Goal: Task Accomplishment & Management: Manage account settings

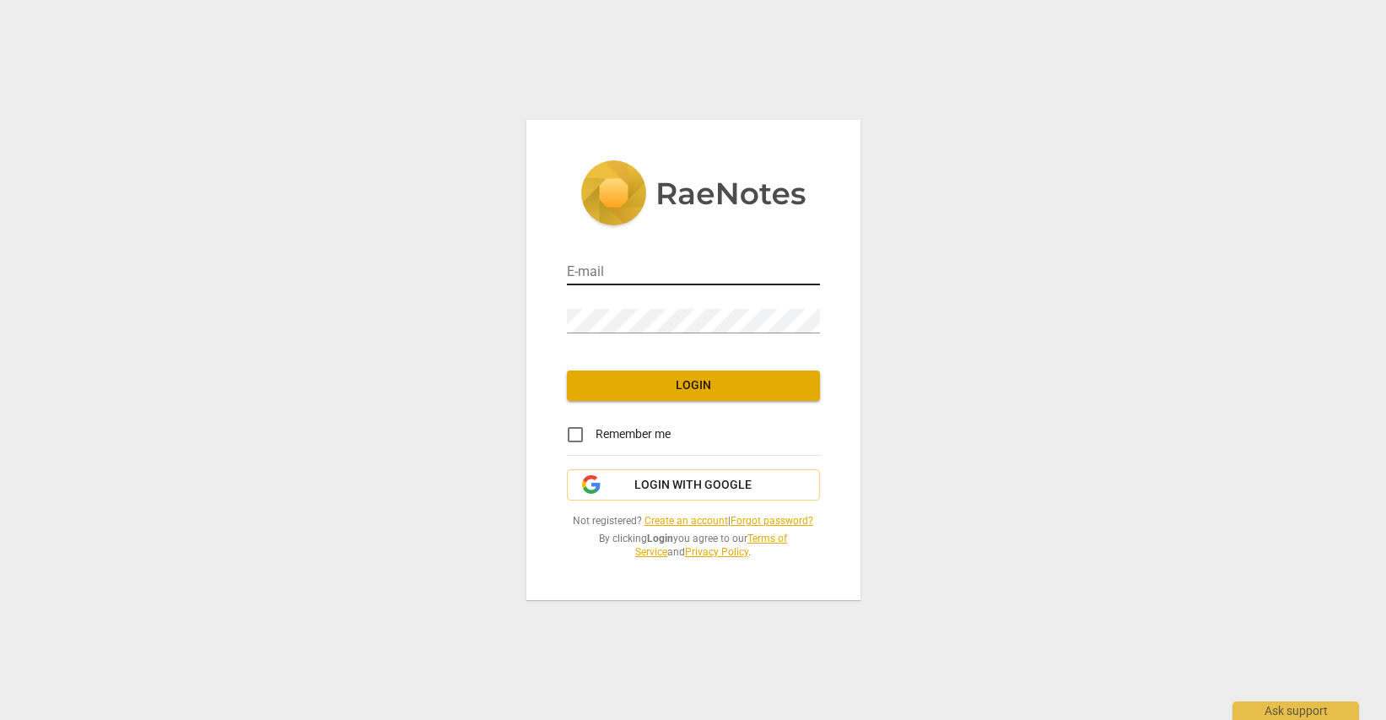
click at [667, 259] on div "E-mail" at bounding box center [693, 266] width 253 height 38
drag, startPoint x: 659, startPoint y: 260, endPoint x: 650, endPoint y: 265, distance: 10.6
click at [651, 264] on div "E-mail" at bounding box center [693, 266] width 253 height 38
click at [651, 265] on input "email" at bounding box center [693, 273] width 253 height 24
type input "[EMAIL_ADDRESS][DOMAIN_NAME]"
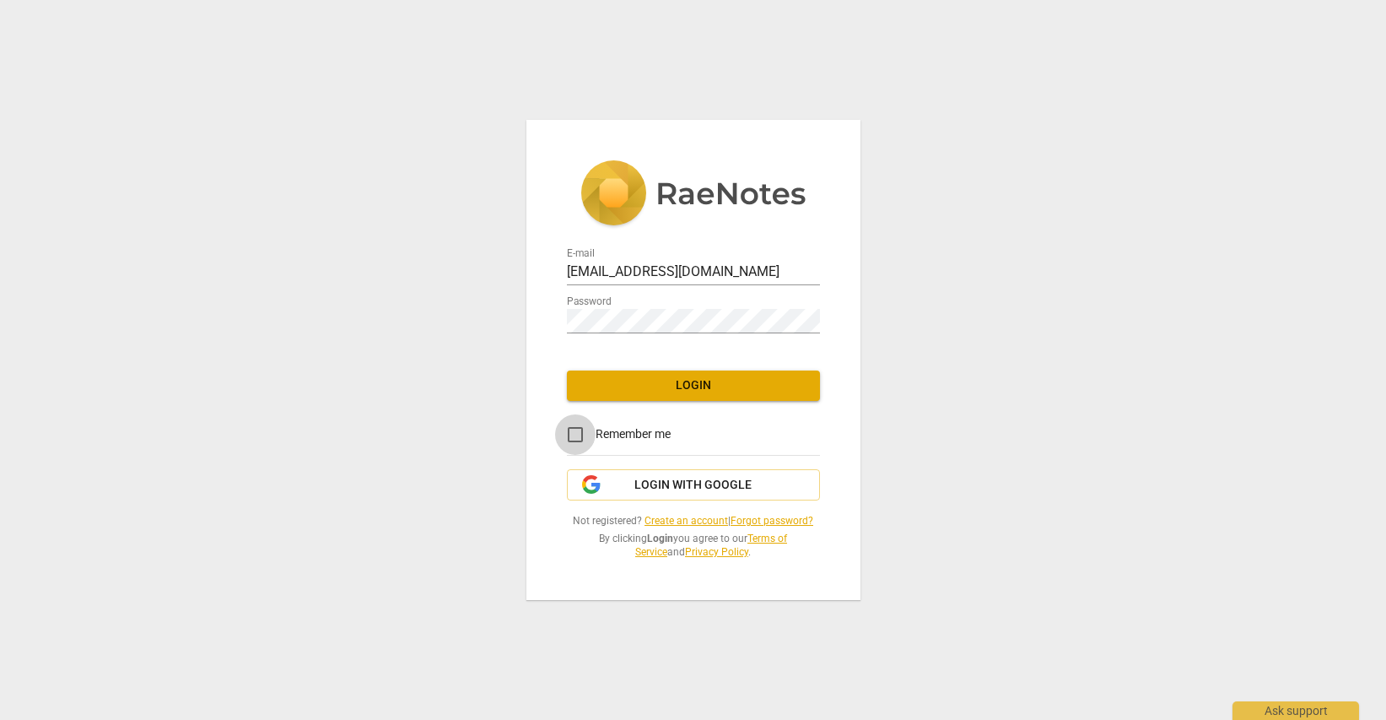
drag, startPoint x: 573, startPoint y: 430, endPoint x: 601, endPoint y: 412, distance: 33.5
click at [574, 430] on input "Remember me" at bounding box center [575, 434] width 41 height 41
checkbox input "true"
click at [690, 383] on span "Login" at bounding box center [694, 385] width 226 height 17
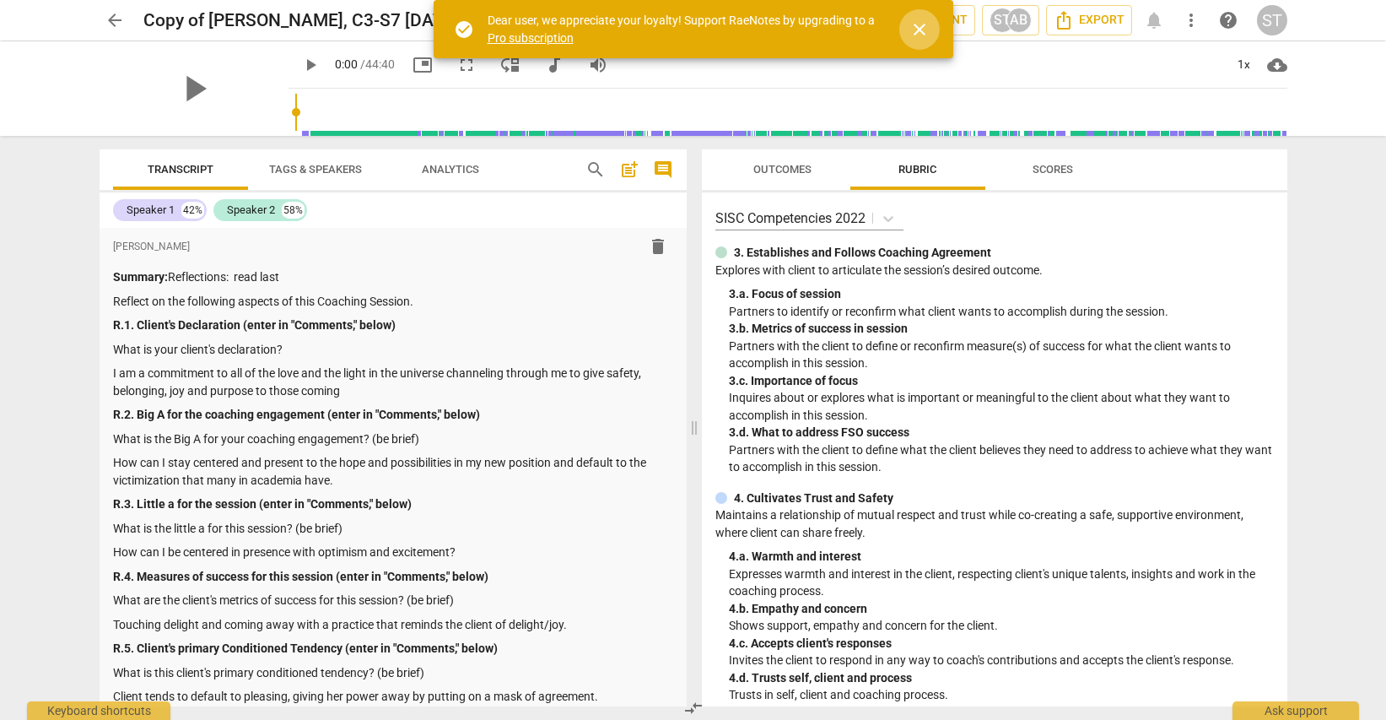
click at [922, 30] on span "close" at bounding box center [920, 29] width 20 height 20
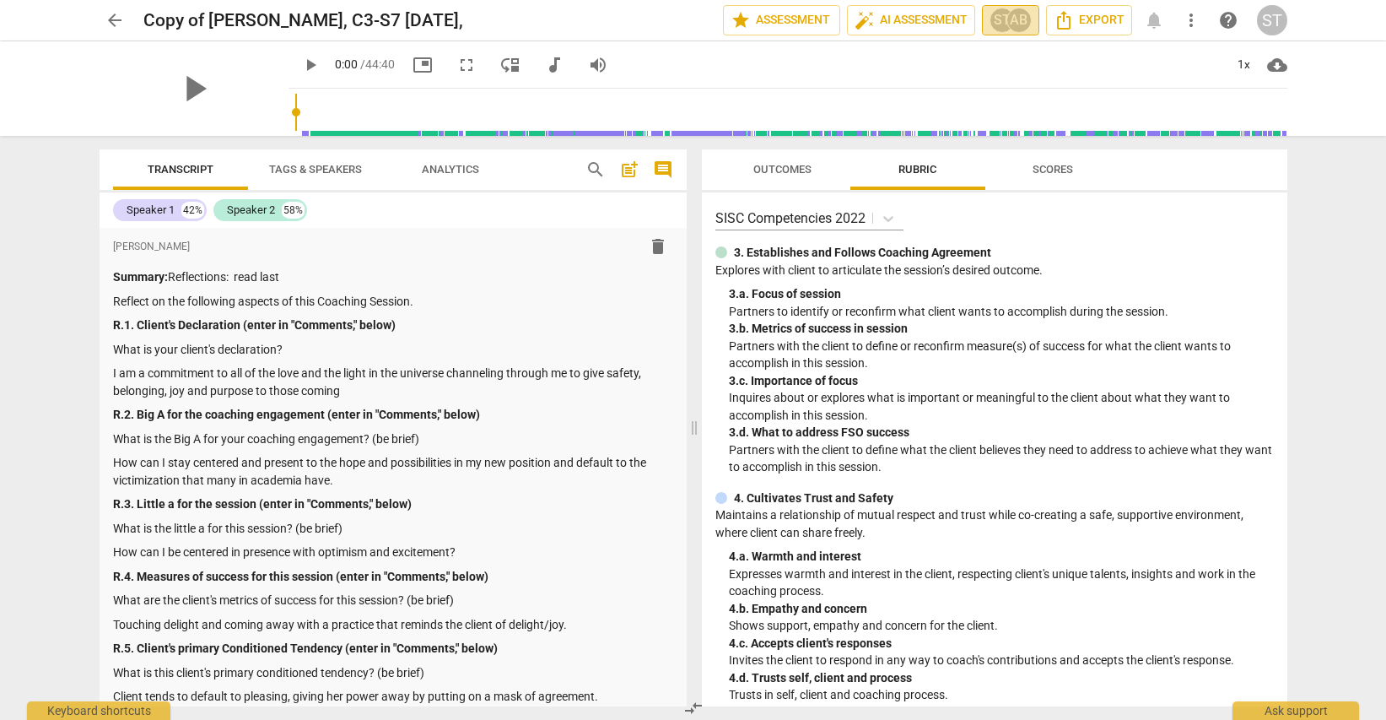
click at [1008, 18] on div "AB" at bounding box center [1019, 20] width 25 height 25
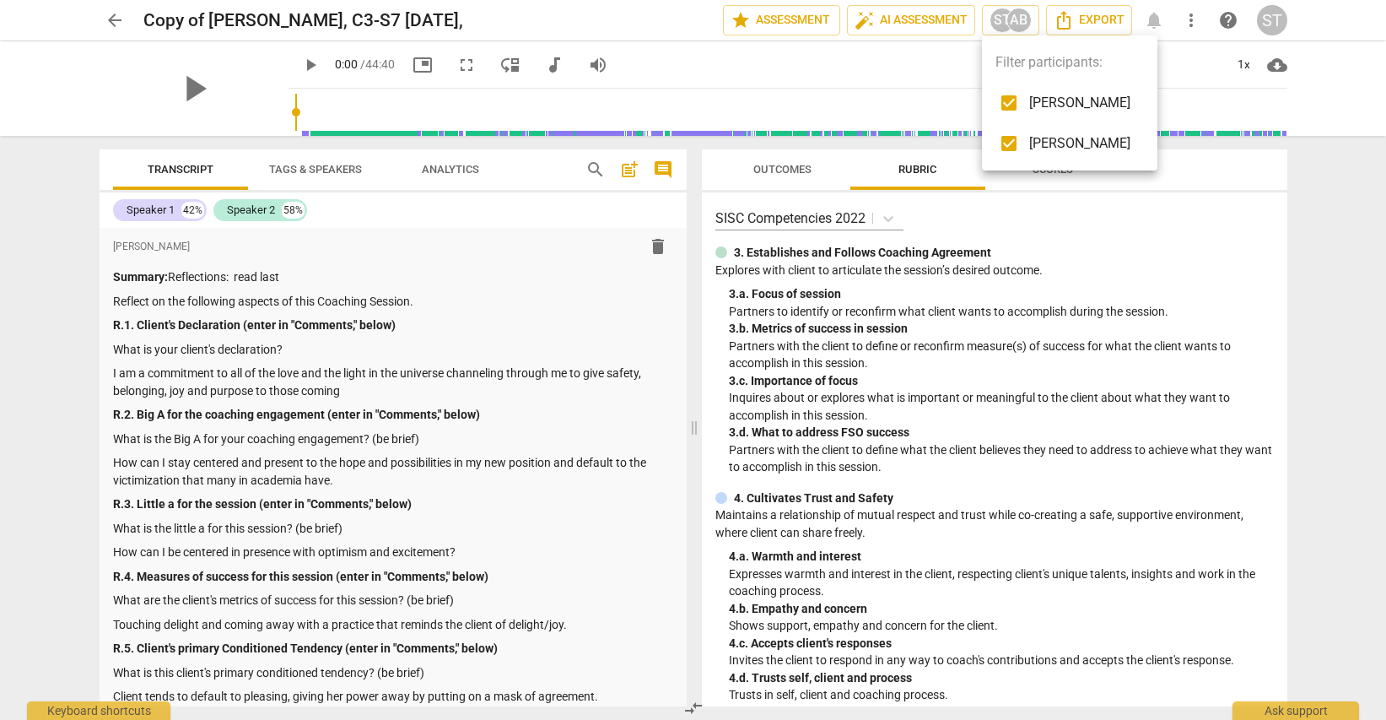
click at [598, 301] on div at bounding box center [693, 360] width 1386 height 720
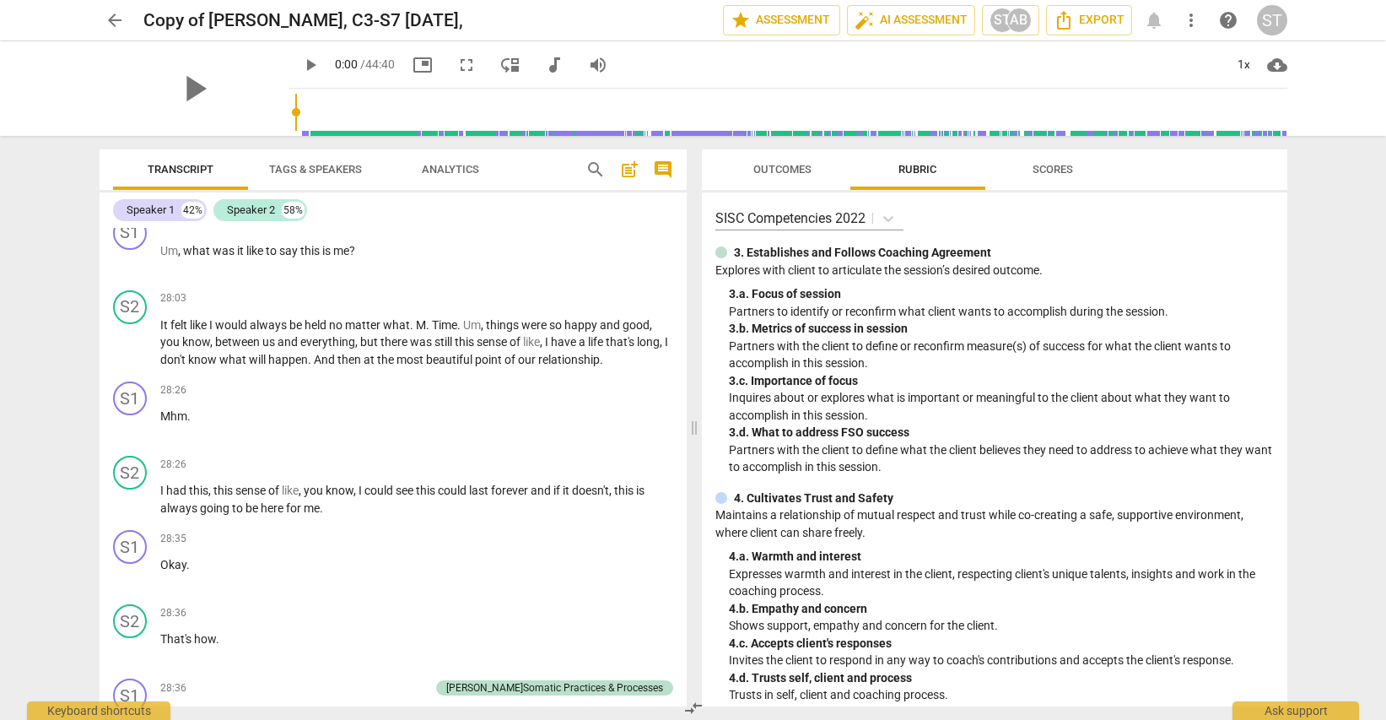
scroll to position [8477, 0]
